Goal: Task Accomplishment & Management: Complete application form

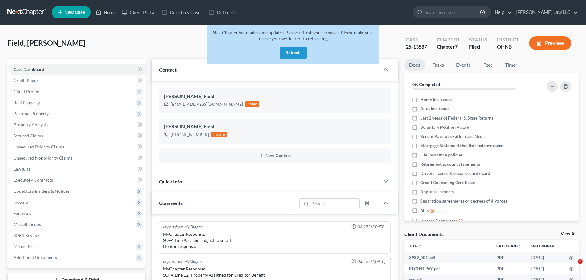
select select "0"
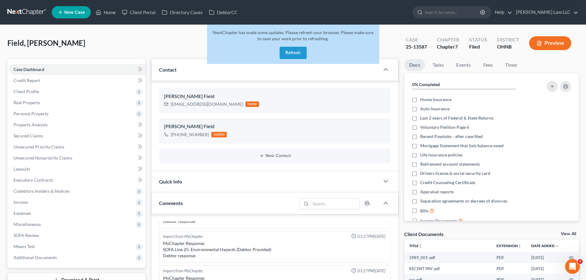
click at [297, 53] on button "Refresh" at bounding box center [293, 53] width 27 height 12
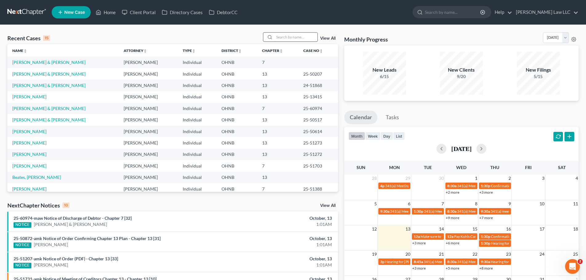
click at [289, 38] on input "search" at bounding box center [296, 37] width 43 height 9
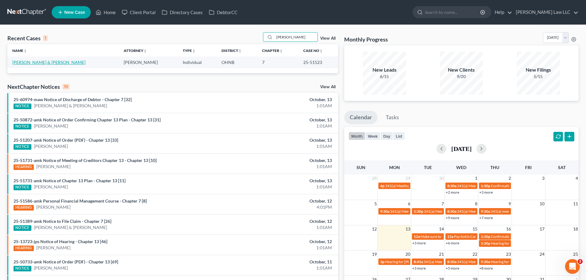
type input "steedle"
click at [37, 60] on link "Steedley, John & Carla" at bounding box center [48, 62] width 73 height 5
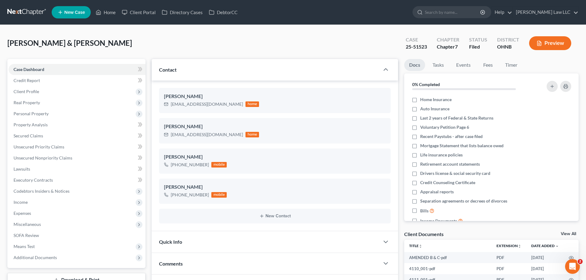
scroll to position [268, 0]
click at [425, 46] on div "25-51523" at bounding box center [416, 46] width 21 height 7
click at [406, 46] on div "Case 25-51523" at bounding box center [416, 44] width 31 height 18
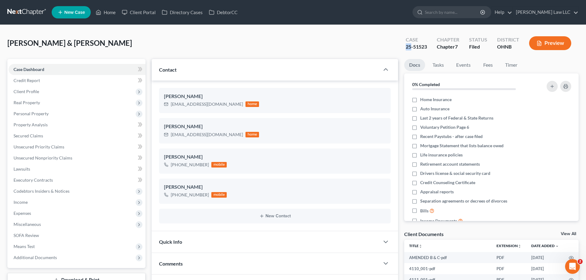
click at [406, 46] on div "Case 25-51523" at bounding box center [416, 44] width 31 height 18
copy div "25-51523"
click at [370, 48] on div "Steedley, John & Carla Upgraded Case 25-51523 Chapter Chapter 7 Status Filed Di…" at bounding box center [293, 45] width 572 height 27
click at [459, 12] on input "search" at bounding box center [453, 11] width 56 height 11
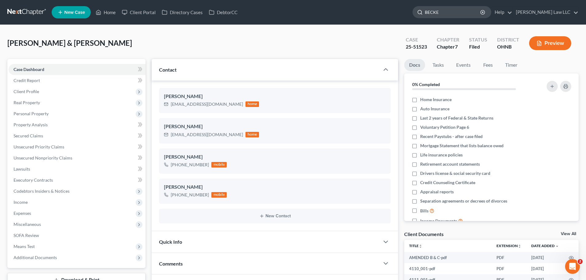
type input "BECKER"
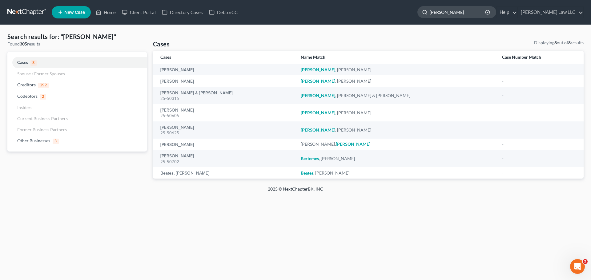
click at [476, 14] on input "BECKER" at bounding box center [458, 11] width 56 height 11
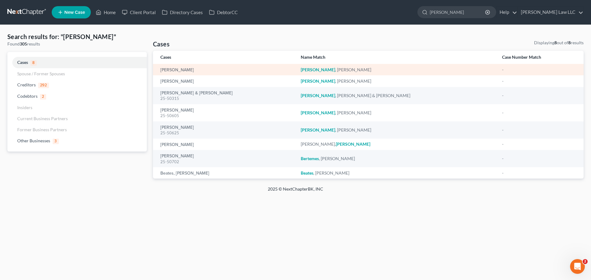
click at [239, 66] on td "Becker, Michael" at bounding box center [224, 69] width 143 height 11
click at [179, 68] on link "Becker, Michael" at bounding box center [177, 70] width 34 height 4
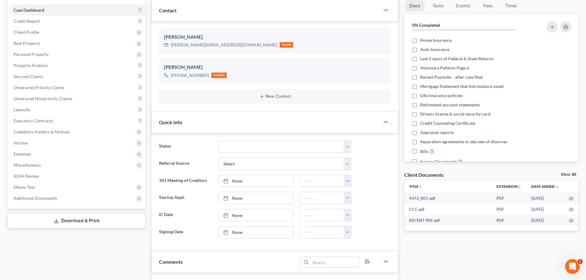
scroll to position [62, 0]
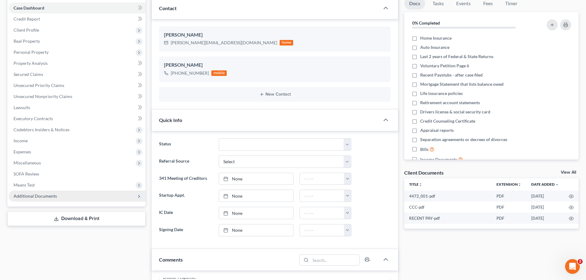
click at [56, 199] on span "Additional Documents" at bounding box center [77, 196] width 137 height 11
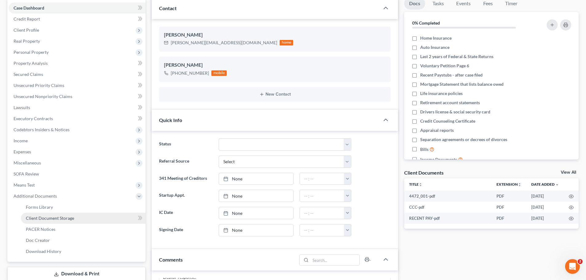
click at [63, 217] on span "Client Document Storage" at bounding box center [50, 218] width 48 height 5
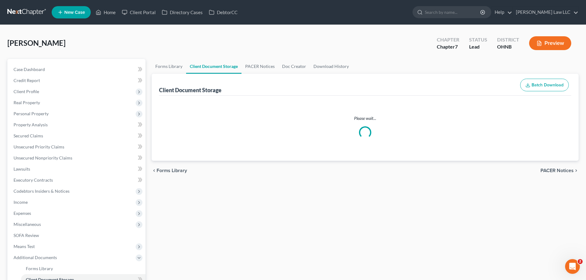
select select "20"
select select "5"
select select "16"
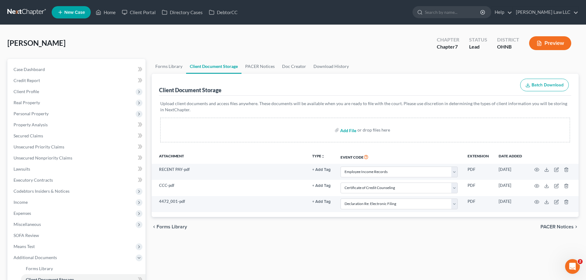
click at [351, 129] on input "file" at bounding box center [347, 130] width 15 height 11
type input "C:\fakepath\RECENT PAY 2.pdf"
select select "20"
select select "5"
select select "16"
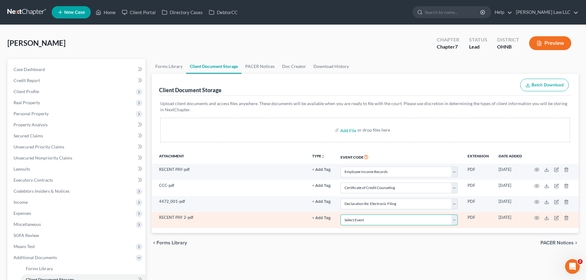
click at [359, 224] on select "Select Event 20 Largest Unsecured Creditors Amended List of Creditors (Fee) Ame…" at bounding box center [399, 220] width 117 height 11
select select "20"
click at [341, 215] on select "Select Event 20 Largest Unsecured Creditors Amended List of Creditors (Fee) Ame…" at bounding box center [399, 220] width 117 height 11
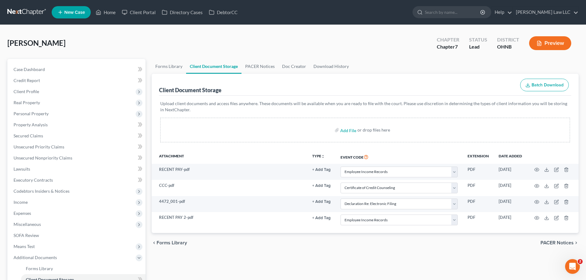
click at [309, 49] on div "Becker, Michael Upgraded Chapter Chapter 7 Status Lead District OHNB Preview" at bounding box center [293, 45] width 572 height 27
click at [258, 65] on link "PACER Notices" at bounding box center [260, 66] width 37 height 15
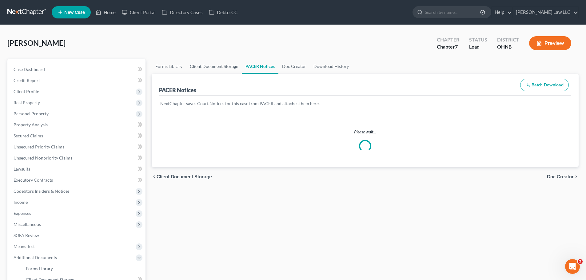
click at [215, 69] on link "Client Document Storage" at bounding box center [214, 66] width 56 height 15
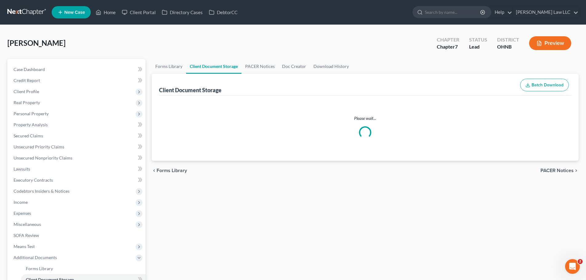
select select "20"
select select "5"
select select "16"
select select "20"
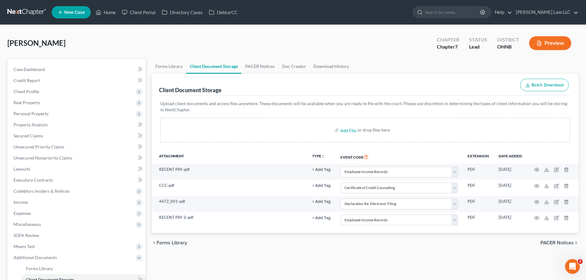
click at [237, 255] on div "Forms Library Client Document Storage PACER Notices Doc Creator Download Histor…" at bounding box center [365, 201] width 433 height 284
click at [166, 66] on link "Forms Library" at bounding box center [169, 66] width 34 height 15
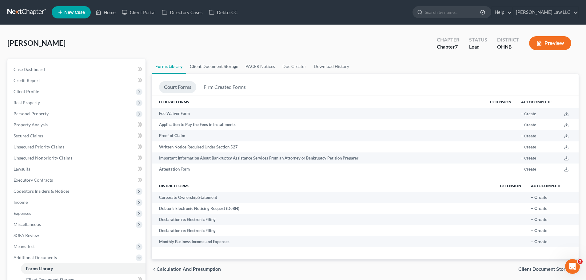
click at [219, 66] on link "Client Document Storage" at bounding box center [214, 66] width 56 height 15
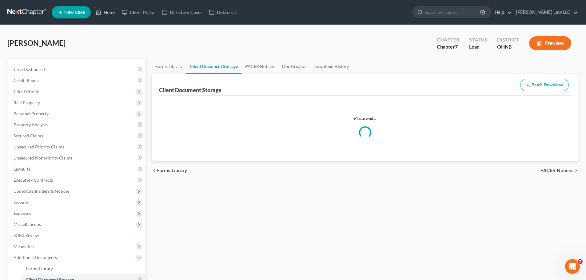
select select "20"
select select "5"
select select "16"
select select "20"
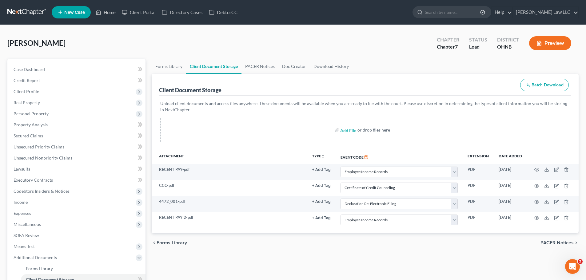
click at [221, 256] on div "Forms Library Client Document Storage PACER Notices Doc Creator Download Histor…" at bounding box center [365, 201] width 433 height 284
click at [250, 69] on link "PACER Notices" at bounding box center [260, 66] width 37 height 15
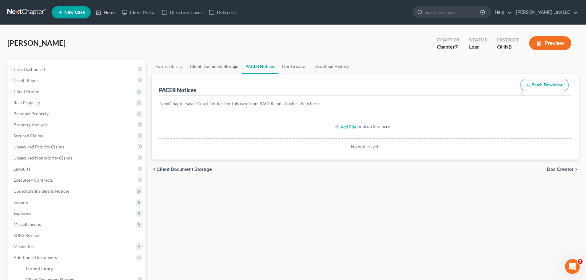
click at [219, 66] on link "Client Document Storage" at bounding box center [214, 66] width 56 height 15
select select "20"
select select "5"
select select "16"
select select "20"
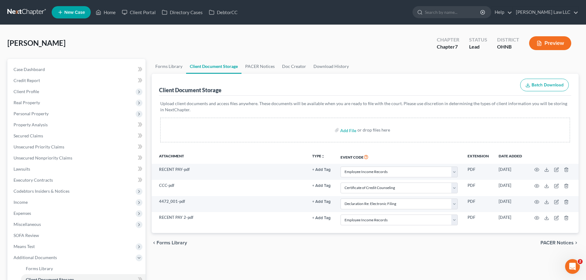
click at [263, 255] on div "Forms Library Client Document Storage PACER Notices Doc Creator Download Histor…" at bounding box center [365, 201] width 433 height 284
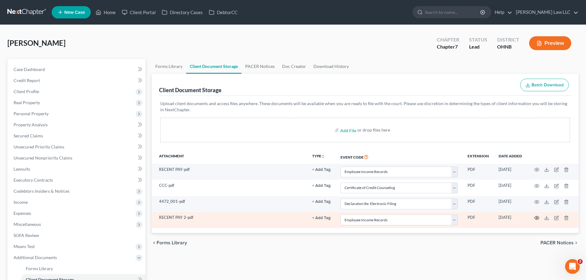
click at [537, 217] on icon "button" at bounding box center [537, 218] width 5 height 5
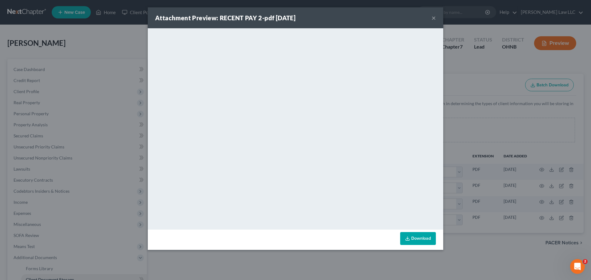
click at [435, 18] on button "×" at bounding box center [433, 17] width 4 height 7
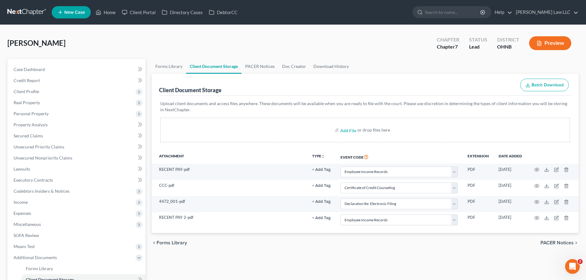
click at [276, 261] on div "Forms Library Client Document Storage PACER Notices Doc Creator Download Histor…" at bounding box center [365, 201] width 433 height 284
click at [25, 201] on span "Income" at bounding box center [21, 202] width 14 height 5
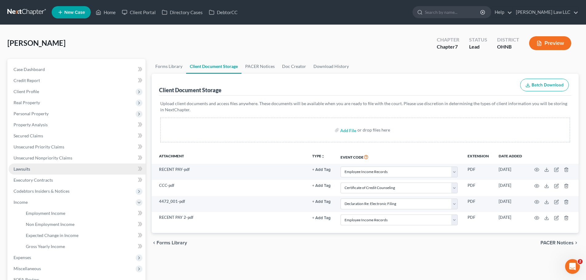
click at [26, 169] on span "Lawsuits" at bounding box center [22, 169] width 17 height 5
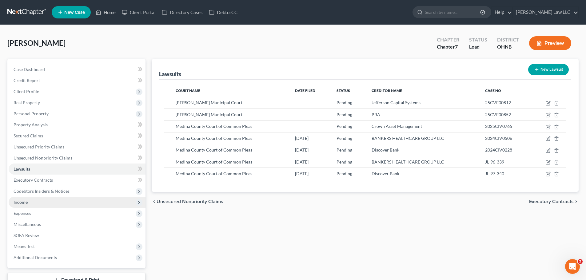
click at [30, 201] on span "Income" at bounding box center [77, 202] width 137 height 11
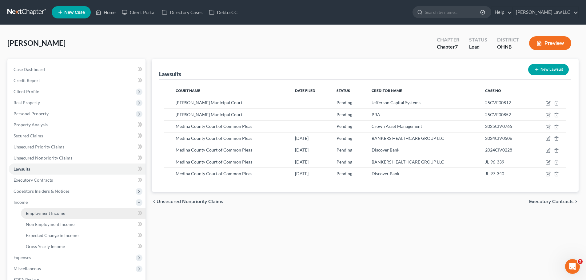
click at [55, 212] on span "Employment Income" at bounding box center [45, 213] width 39 height 5
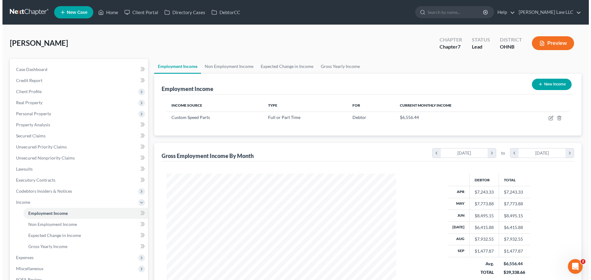
scroll to position [115, 242]
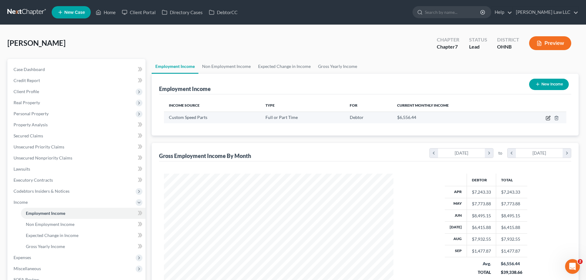
click at [548, 118] on icon "button" at bounding box center [548, 118] width 5 height 5
select select "0"
select select "36"
select select "3"
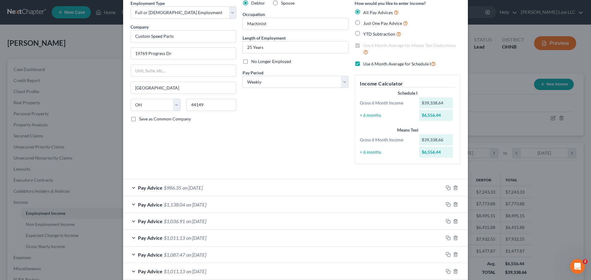
scroll to position [42, 0]
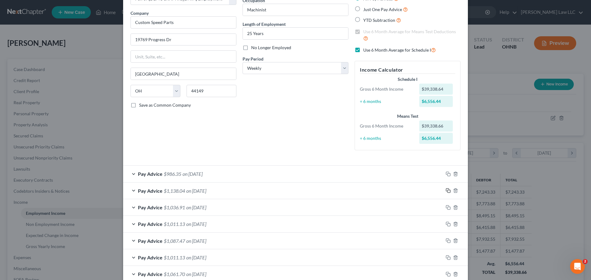
click at [446, 189] on icon "button" at bounding box center [448, 190] width 5 height 5
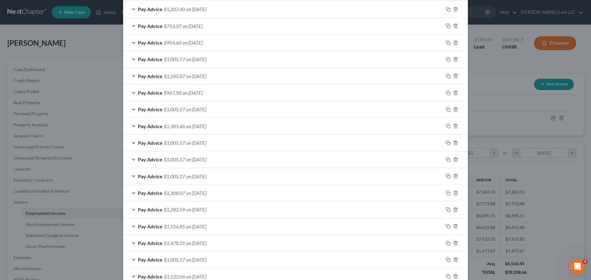
scroll to position [972, 0]
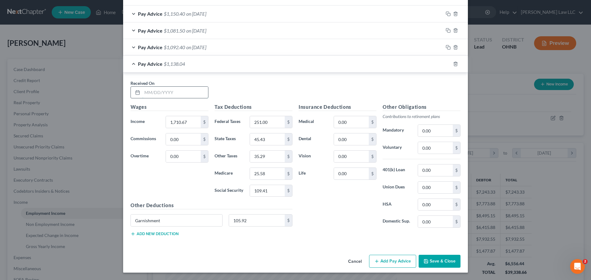
click at [166, 88] on input "text" at bounding box center [175, 93] width 66 height 12
type input "9/14/25"
click at [252, 93] on div "Received On * 9/14/25" at bounding box center [295, 92] width 336 height 24
click at [188, 122] on input "1,710.67" at bounding box center [183, 122] width 35 height 12
type input "1,788.27"
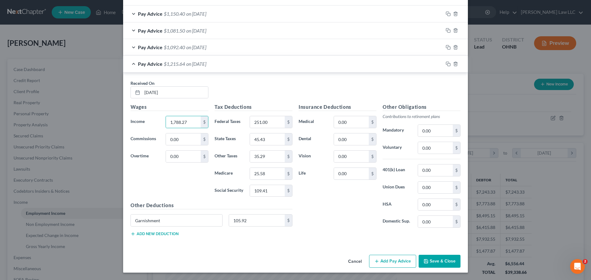
click at [161, 183] on div "Wages Income * 1,788.27 $ Commissions 0.00 $ Overtime 0.00 $" at bounding box center [169, 152] width 84 height 98
click at [277, 125] on input "251.00" at bounding box center [267, 122] width 35 height 12
type input "269"
click at [266, 172] on input "25.58" at bounding box center [267, 174] width 35 height 12
type input "26.75"
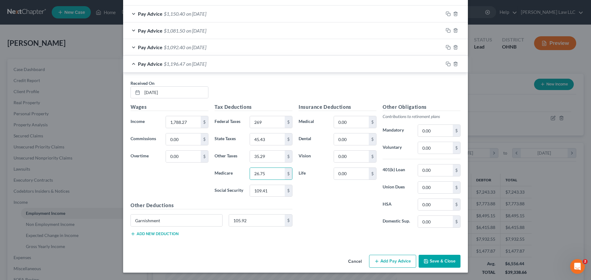
click at [193, 184] on div "Wages Income * 1,788.27 $ Commissions 0.00 $ Overtime 0.00 $" at bounding box center [169, 152] width 84 height 98
click at [266, 191] on input "109.41" at bounding box center [267, 191] width 35 height 12
type input "114.37"
click at [183, 184] on div "Wages Income * 1,788.27 $ Commissions 0.00 $ Overtime 0.00 $" at bounding box center [169, 152] width 84 height 98
click at [269, 142] on input "45.43" at bounding box center [267, 140] width 35 height 12
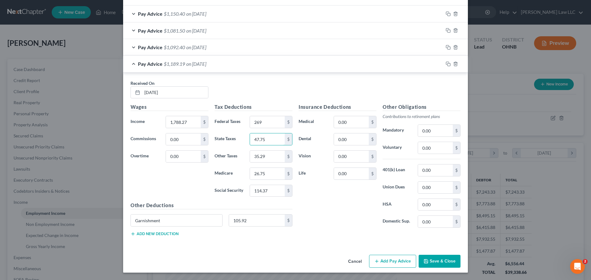
type input "47.75"
click at [179, 186] on div "Wages Income * 1,788.27 $ Commissions 0.00 $ Overtime 0.00 $" at bounding box center [169, 152] width 84 height 98
click at [265, 159] on input "35.29" at bounding box center [267, 157] width 35 height 12
type input "36.89"
click at [234, 76] on div "Received On * 9/14/25 Wages Income * 1,788.27 $ Commissions 0.00 $ Overtime 0.0…" at bounding box center [295, 160] width 345 height 174
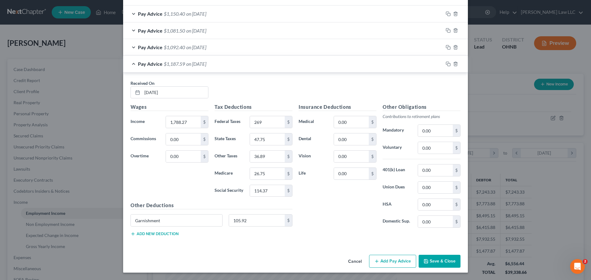
click at [133, 64] on div "Pay Advice $1,187.59 on 09/14/2025" at bounding box center [283, 64] width 320 height 16
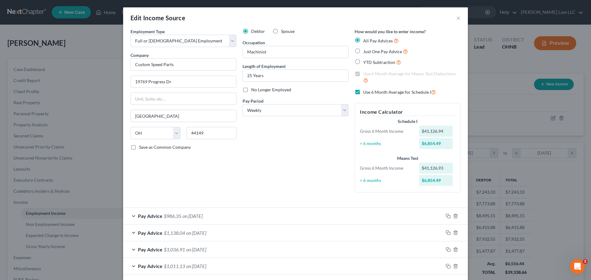
scroll to position [31, 0]
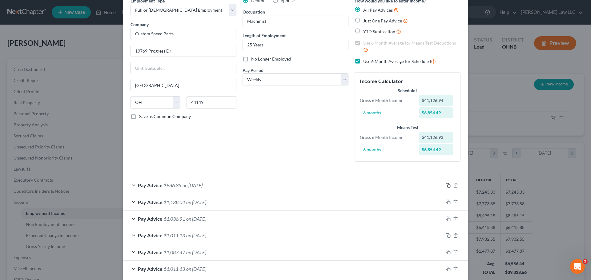
click at [447, 186] on rect "button" at bounding box center [448, 186] width 3 height 3
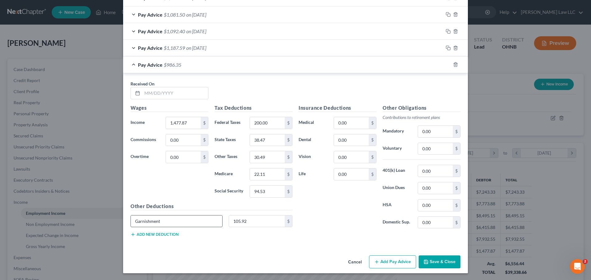
scroll to position [988, 0]
click at [171, 96] on input "text" at bounding box center [175, 93] width 66 height 12
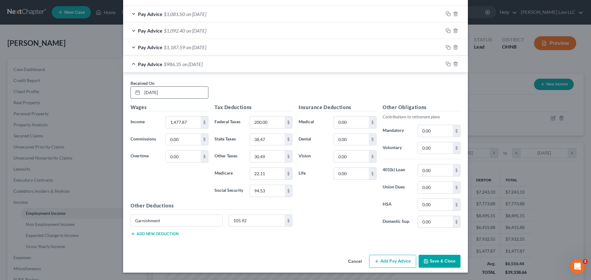
click at [204, 98] on input "9/21/25" at bounding box center [175, 93] width 66 height 12
type input "9/21/25"
click at [220, 93] on div "Received On * 9/21/25" at bounding box center [295, 92] width 336 height 24
click at [187, 121] on input "1,477.87" at bounding box center [183, 123] width 35 height 12
type input "1,303.27"
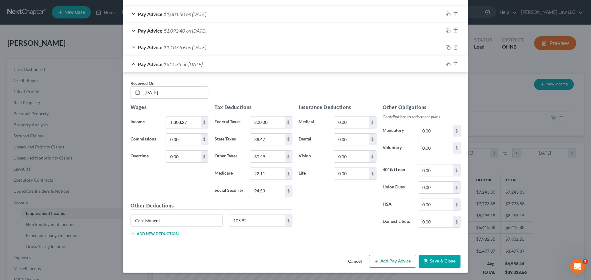
click at [247, 76] on div "Received On * 9/21/25 Wages Income * 1,303.27 $ Commissions 0.00 $ Overtime 0.0…" at bounding box center [295, 160] width 345 height 174
click at [270, 121] on input "200.00" at bounding box center [267, 123] width 35 height 12
type input "162"
click at [267, 172] on input "22.11" at bounding box center [267, 174] width 35 height 12
type input "19.50"
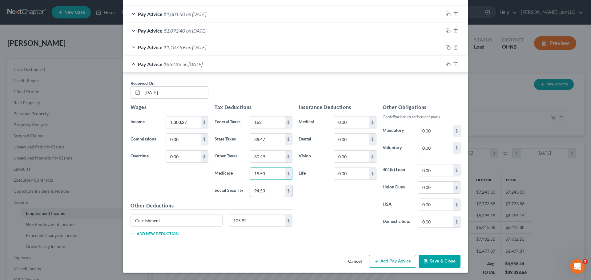
click at [266, 191] on input "94.53" at bounding box center [267, 191] width 35 height 12
type input "83.37"
click at [274, 139] on input "38.47" at bounding box center [267, 140] width 35 height 12
type input "33.25"
click at [270, 156] on input "30.49" at bounding box center [267, 157] width 35 height 12
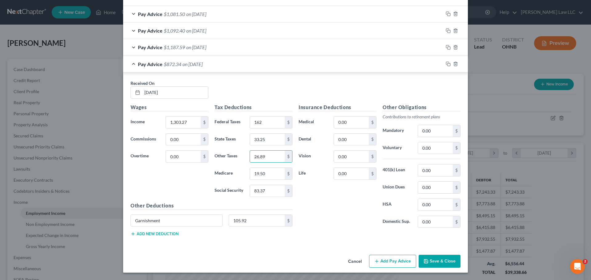
type input "26.89"
click at [189, 177] on div "Wages Income * 1,303.27 $ Commissions 0.00 $ Overtime 0.00 $" at bounding box center [169, 153] width 84 height 98
click at [128, 63] on div "Pay Advice $872.34 on 09/21/2025" at bounding box center [283, 64] width 320 height 16
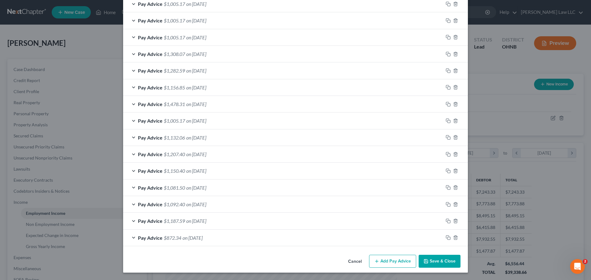
scroll to position [814, 0]
click at [446, 220] on icon "button" at bounding box center [448, 221] width 5 height 5
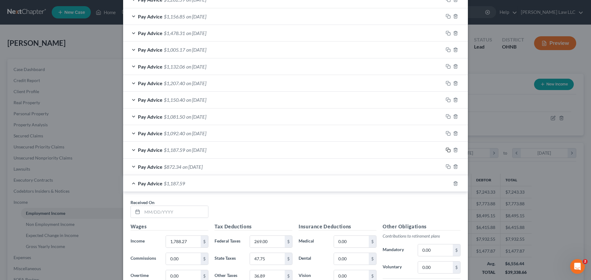
scroll to position [907, 0]
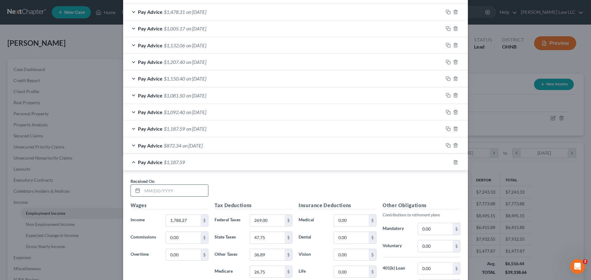
click at [161, 192] on input "text" at bounding box center [175, 191] width 66 height 12
type input "9/28/25"
click at [233, 200] on div "Received On * 9/28/25" at bounding box center [295, 190] width 336 height 24
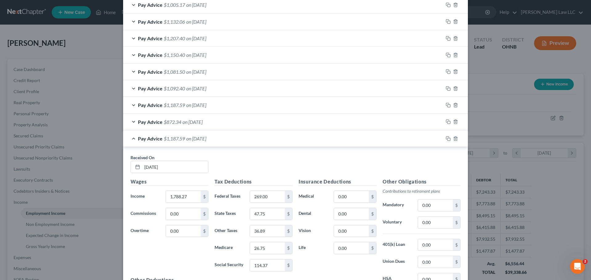
scroll to position [937, 0]
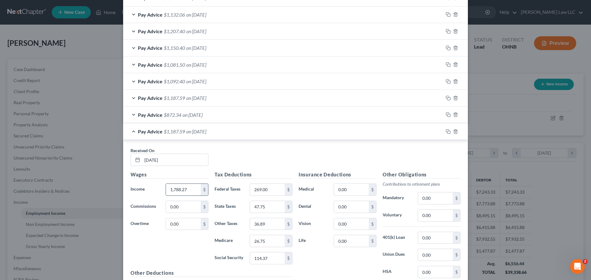
click at [188, 188] on input "1,788.27" at bounding box center [183, 190] width 35 height 12
type input "1,749.47"
click at [247, 160] on div "Received On * 9/28/25" at bounding box center [295, 159] width 336 height 24
click at [271, 190] on input "269.00" at bounding box center [267, 190] width 35 height 12
type input "260"
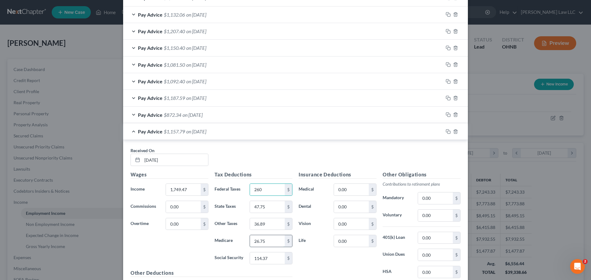
click at [268, 242] on input "26.75" at bounding box center [267, 241] width 35 height 12
click at [267, 243] on input "26.75" at bounding box center [267, 241] width 35 height 12
type input "26.16"
click at [310, 271] on div "Insurance Deductions Medical 0.00 $ Dental 0.00 $ Vision 0.00 $ Life 0.00 $" at bounding box center [337, 236] width 84 height 130
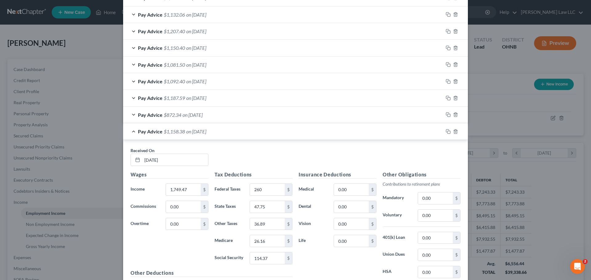
click at [311, 267] on div "Insurance Deductions Medical 0.00 $ Dental 0.00 $ Vision 0.00 $ Life 0.00 $" at bounding box center [337, 236] width 84 height 130
click at [267, 261] on input "114.37" at bounding box center [267, 259] width 35 height 12
type input "111.89"
click at [320, 263] on div "Insurance Deductions Medical 0.00 $ Dental 0.00 $ Vision 0.00 $ Life 0.00 $" at bounding box center [337, 236] width 84 height 130
click at [267, 209] on input "47.75" at bounding box center [267, 207] width 35 height 12
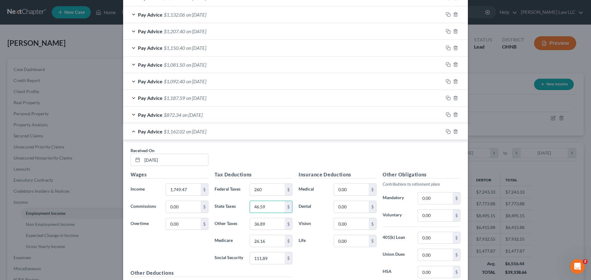
type input "46.59"
click at [179, 258] on div "Wages Income * 1,749.47 $ Commissions 0.00 $ Overtime 0.00 $" at bounding box center [169, 220] width 84 height 98
click at [262, 225] on input "36.89" at bounding box center [267, 225] width 35 height 12
type input "36.09"
click at [234, 151] on div "Received On * 9/28/25" at bounding box center [295, 159] width 336 height 24
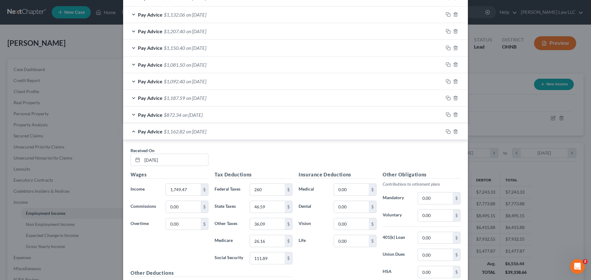
click at [129, 132] on div "Pay Advice $1,162.82 on 09/28/2025" at bounding box center [283, 131] width 320 height 16
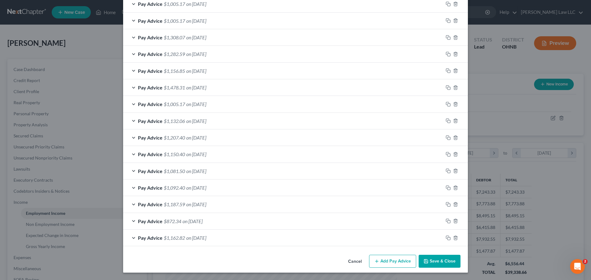
scroll to position [831, 0]
click at [447, 238] on rect "button" at bounding box center [448, 239] width 3 height 3
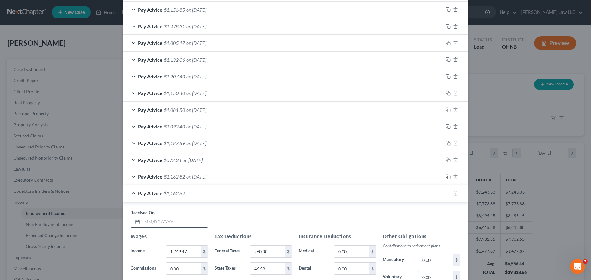
scroll to position [893, 0]
click at [158, 223] on input "text" at bounding box center [175, 222] width 66 height 12
type input "10/10/25"
click at [229, 223] on div "Received On * 10/10/25" at bounding box center [295, 221] width 336 height 24
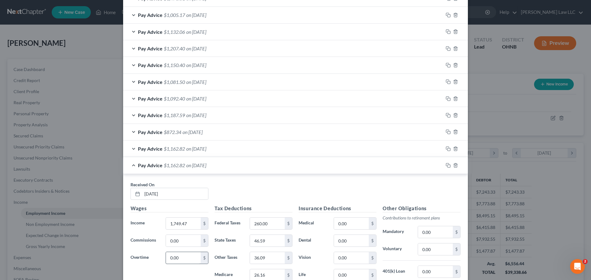
scroll to position [954, 0]
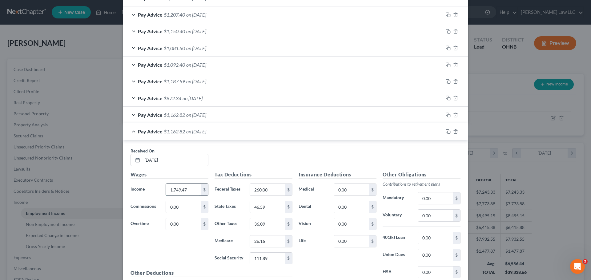
click at [193, 189] on input "1,749.47" at bounding box center [183, 190] width 35 height 12
type input "1,671.87"
click at [236, 156] on div "Received On * 10/10/25" at bounding box center [295, 160] width 336 height 24
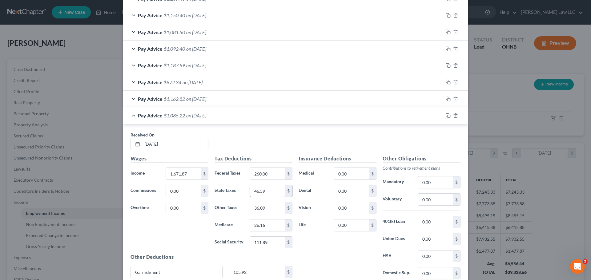
scroll to position [985, 0]
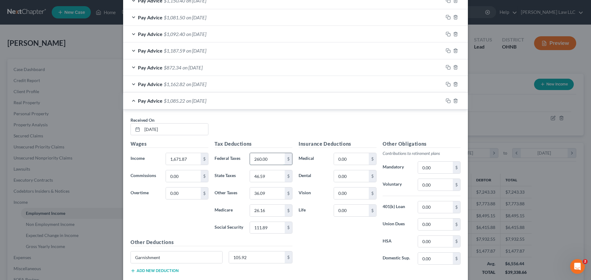
click at [273, 158] on input "260.00" at bounding box center [267, 159] width 35 height 12
type input "243"
click at [345, 240] on div "Insurance Deductions Medical 0.00 $ Dental 0.00 $ Vision 0.00 $ Life 0.00 $" at bounding box center [337, 205] width 84 height 130
click at [323, 235] on div "Insurance Deductions Medical 0.00 $ Dental 0.00 $ Vision 0.00 $ Life 0.00 $" at bounding box center [337, 205] width 84 height 130
click at [267, 213] on input "26.16" at bounding box center [267, 211] width 35 height 12
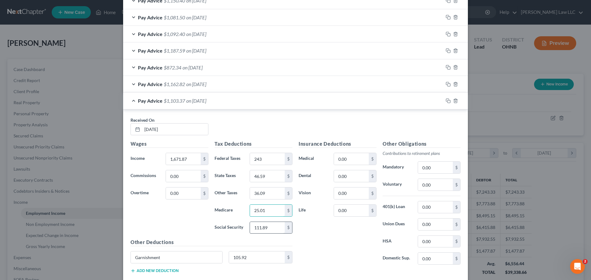
type input "25.01"
click at [275, 226] on input "111.89" at bounding box center [267, 228] width 35 height 12
type input "106.93"
click at [275, 178] on input "46.59" at bounding box center [267, 177] width 35 height 12
type input "44.27"
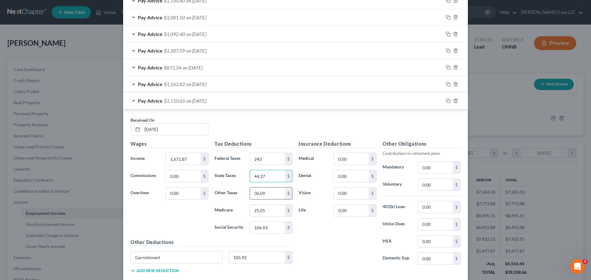
click at [275, 194] on input "36.09" at bounding box center [267, 194] width 35 height 12
type input "34.49"
click at [254, 120] on div "Received On * 10/10/25" at bounding box center [295, 129] width 336 height 24
click at [132, 101] on div "Pay Advice $1,112.25 on 10/10/2025" at bounding box center [283, 101] width 320 height 16
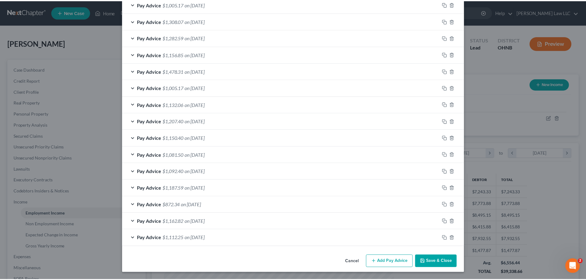
scroll to position [848, 0]
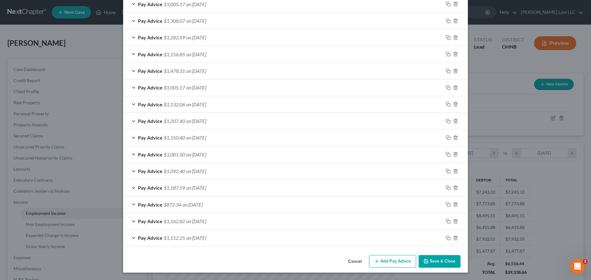
click at [438, 261] on button "Save & Close" at bounding box center [440, 261] width 42 height 13
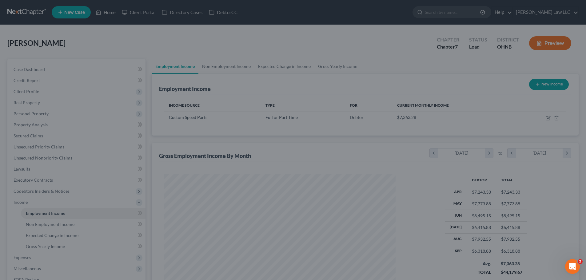
scroll to position [307657, 307530]
